Goal: Task Accomplishment & Management: Complete application form

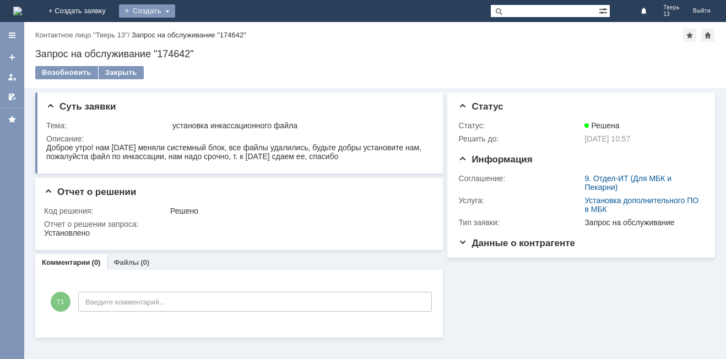
click at [175, 8] on div "Создать" at bounding box center [147, 10] width 56 height 13
click at [205, 31] on link "Заявка" at bounding box center [163, 32] width 84 height 13
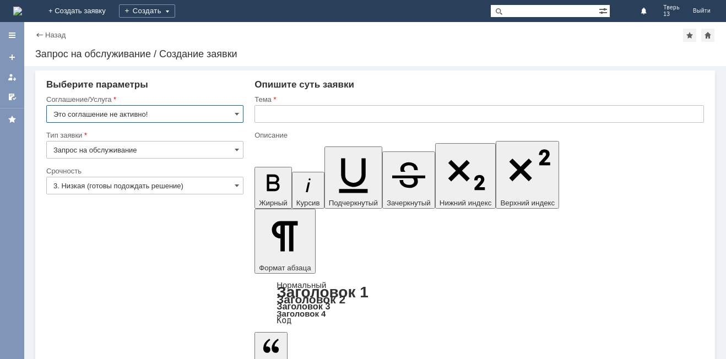
click at [213, 111] on input "Это соглашение не активно!" at bounding box center [144, 114] width 197 height 18
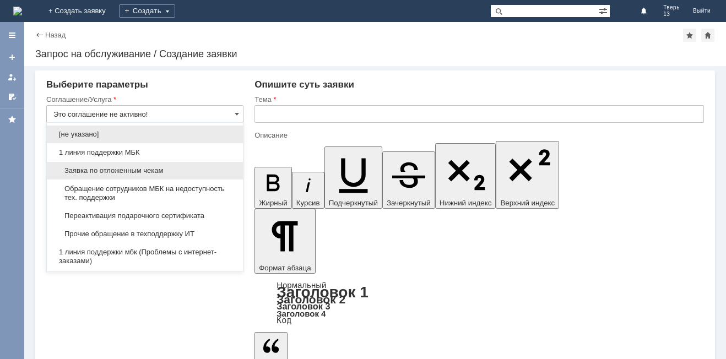
click at [175, 166] on span "Заявка по отложенным чекам" at bounding box center [144, 170] width 183 height 9
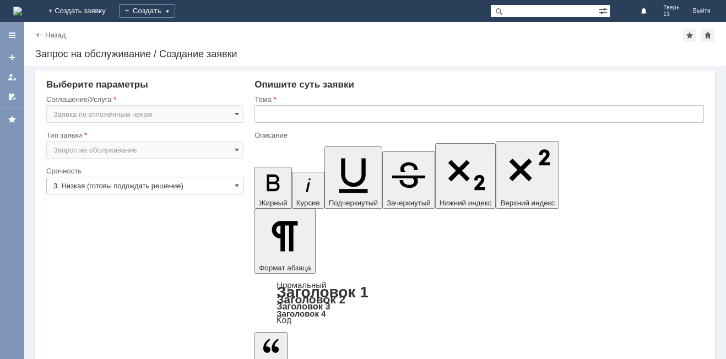
type input "Заявка по отложенным чекам"
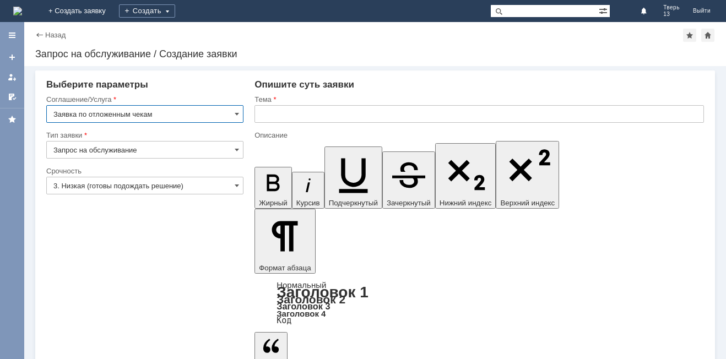
click at [326, 113] on input "text" at bounding box center [478, 114] width 449 height 18
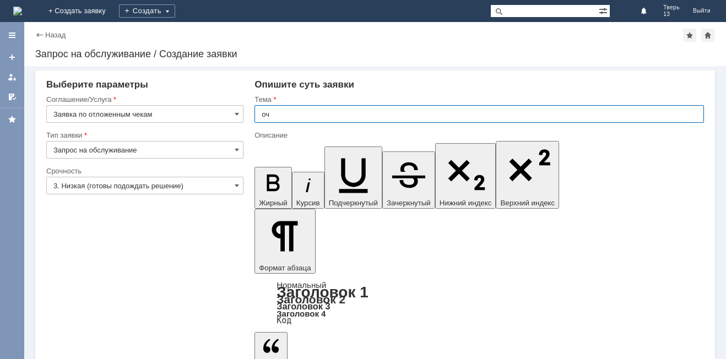
type input "оч"
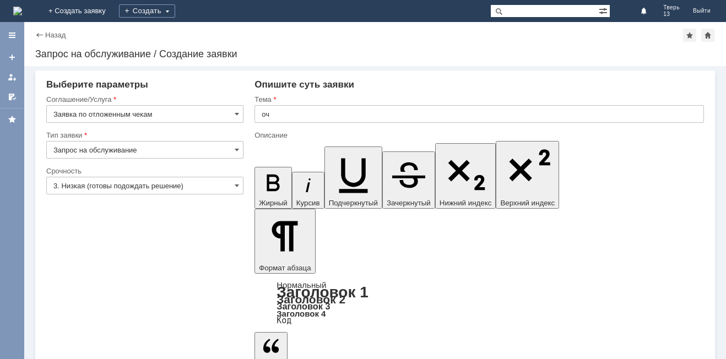
drag, startPoint x: 276, startPoint y: 248, endPoint x: 16, endPoint y: 75, distance: 312.3
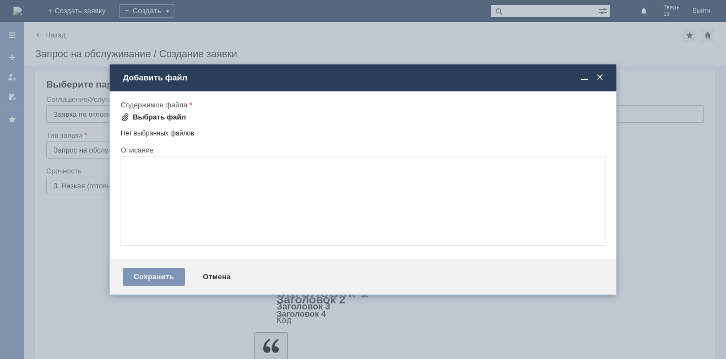
click at [156, 119] on div "Выбрать файл" at bounding box center [159, 117] width 53 height 9
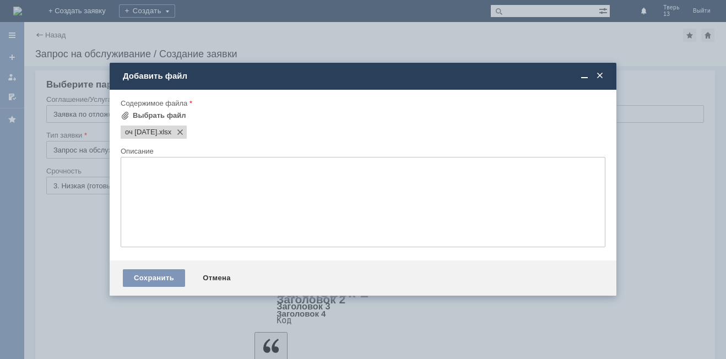
drag, startPoint x: 366, startPoint y: 127, endPoint x: 242, endPoint y: 266, distance: 186.5
click at [365, 127] on div "оч [DATE] .xlsx" at bounding box center [361, 130] width 487 height 15
click at [171, 280] on div "Сохранить" at bounding box center [154, 278] width 62 height 18
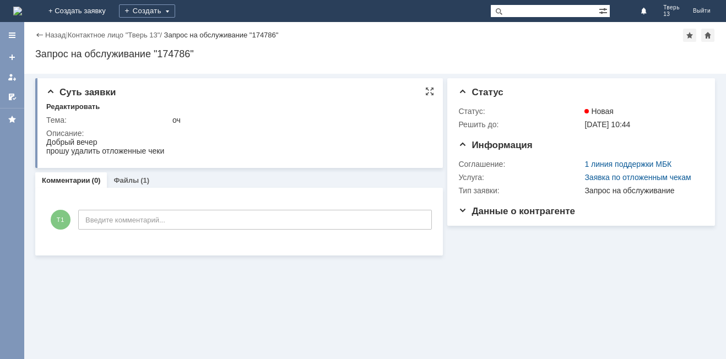
click at [261, 117] on div "оч" at bounding box center [300, 120] width 256 height 9
click at [267, 75] on div "Суть заявки Редактировать Тема: оч Описание: Комментарии (0) Файлы (1) Коммента…" at bounding box center [239, 165] width 408 height 182
